Goal: Navigation & Orientation: Find specific page/section

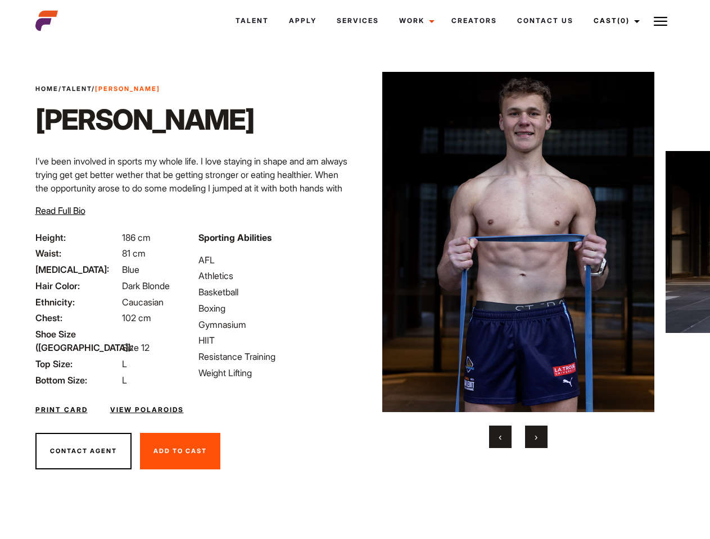
click at [613, 21] on link "Cast (0)" at bounding box center [614, 21] width 63 height 30
click at [660, 21] on img at bounding box center [659, 21] width 13 height 13
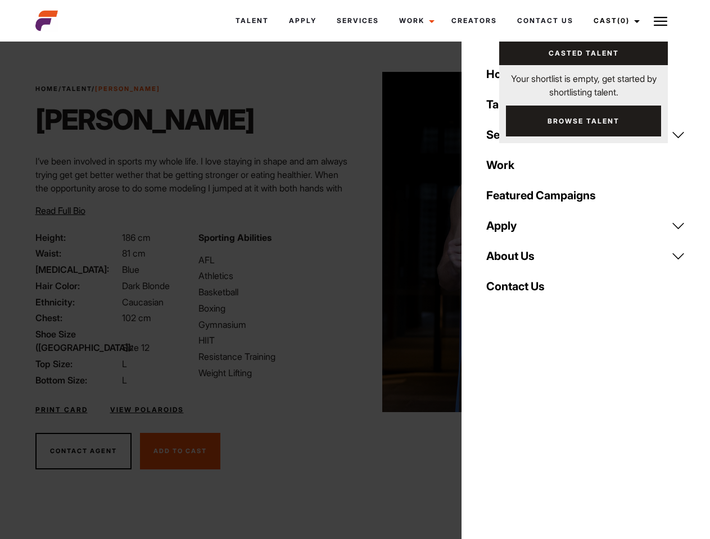
click at [517, 260] on img at bounding box center [518, 242] width 272 height 340
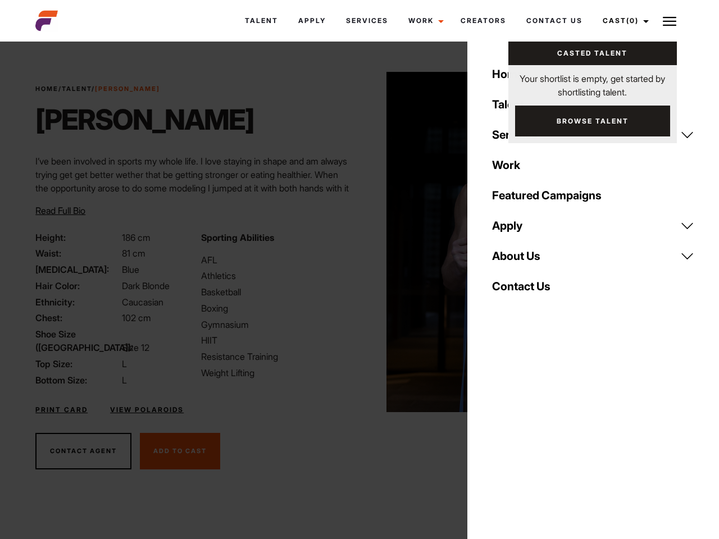
click at [354, 242] on div "Sporting Abilities AFL Athletics Basketball Boxing Gymnasium HIIT Resistance Tr…" at bounding box center [276, 309] width 165 height 156
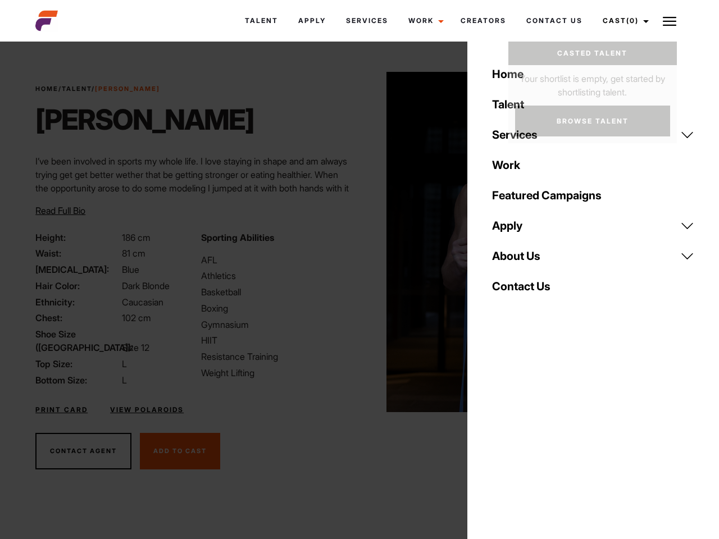
click at [500, 437] on div "Home Talent Services Talent Casting Photography Videography Creative Hair and M…" at bounding box center [593, 269] width 252 height 539
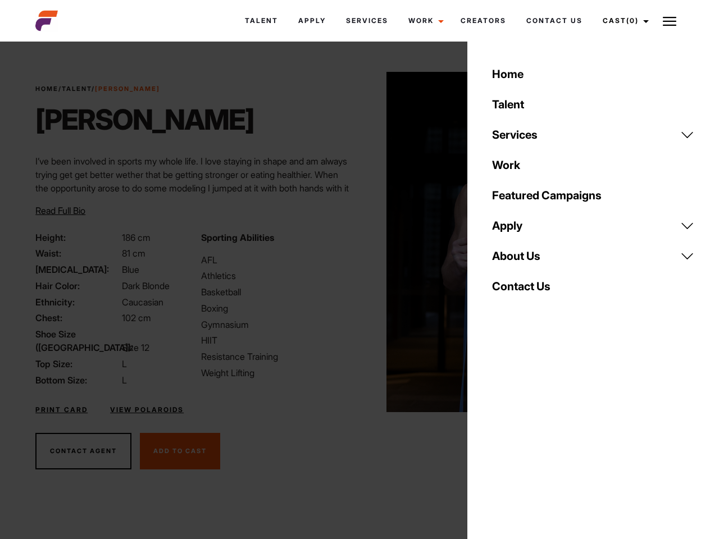
click at [536, 437] on div "Home Talent Services Talent Casting Photography Videography Creative Hair and M…" at bounding box center [593, 269] width 252 height 539
